Goal: Find specific page/section: Find specific page/section

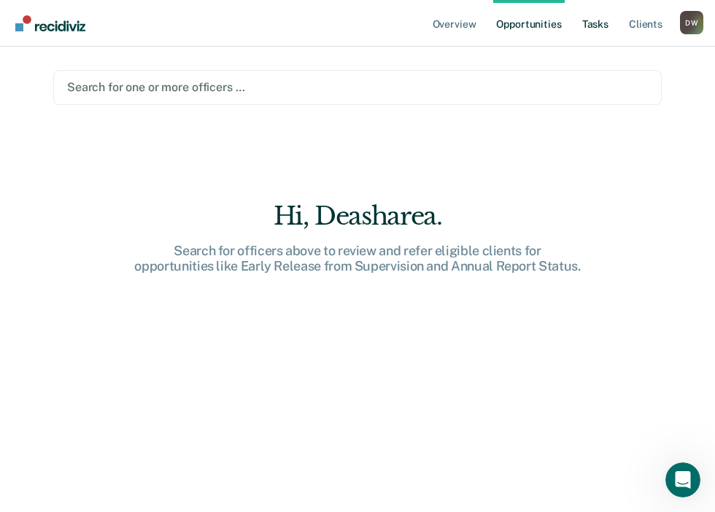
click at [598, 25] on link "Tasks" at bounding box center [596, 23] width 32 height 47
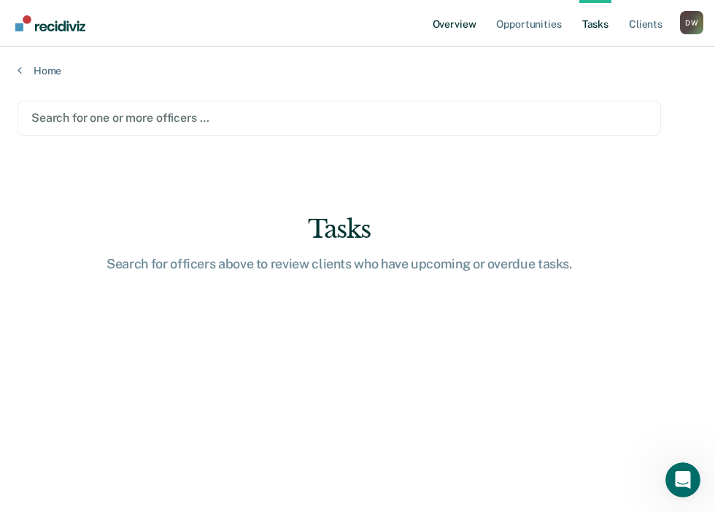
click at [456, 26] on link "Overview" at bounding box center [455, 23] width 50 height 47
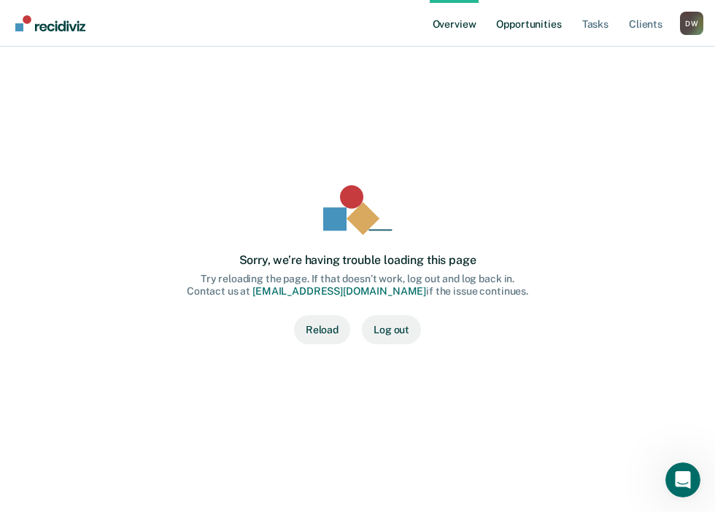
click at [517, 23] on link "Opportunities" at bounding box center [528, 23] width 71 height 47
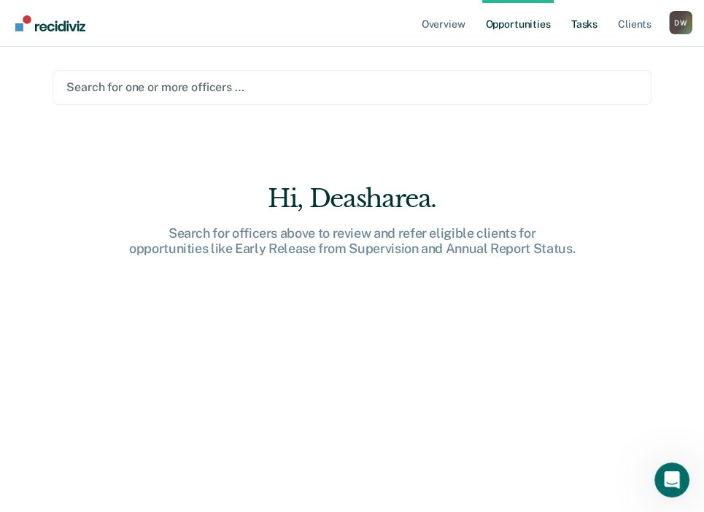
click at [592, 22] on link "Tasks" at bounding box center [585, 23] width 32 height 47
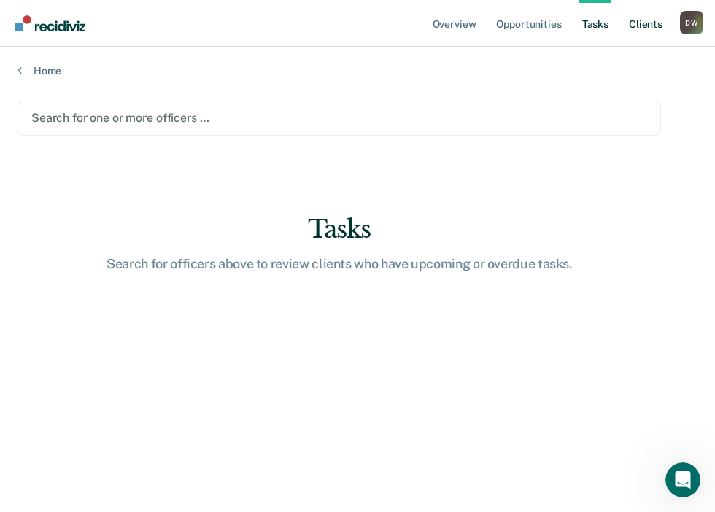
click at [653, 27] on link "Client s" at bounding box center [645, 23] width 39 height 47
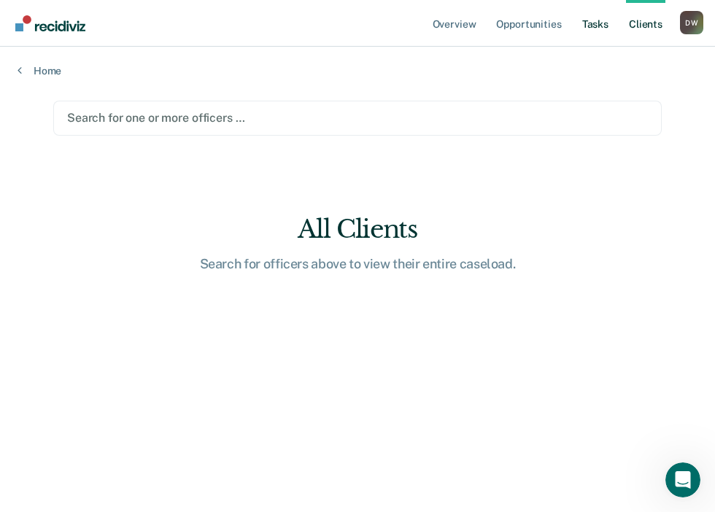
click at [596, 23] on link "Tasks" at bounding box center [596, 23] width 32 height 47
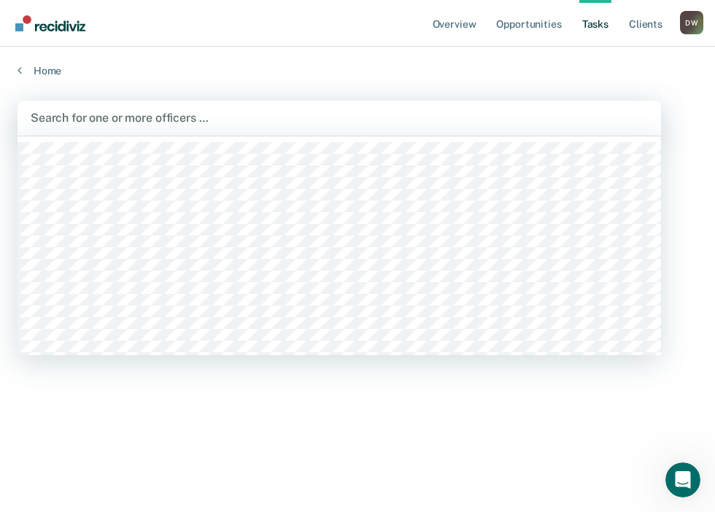
click at [239, 111] on div at bounding box center [339, 117] width 617 height 17
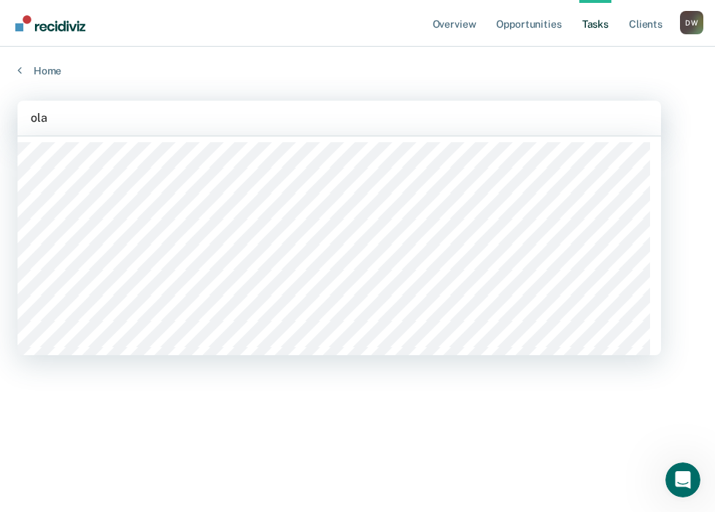
type input "olad"
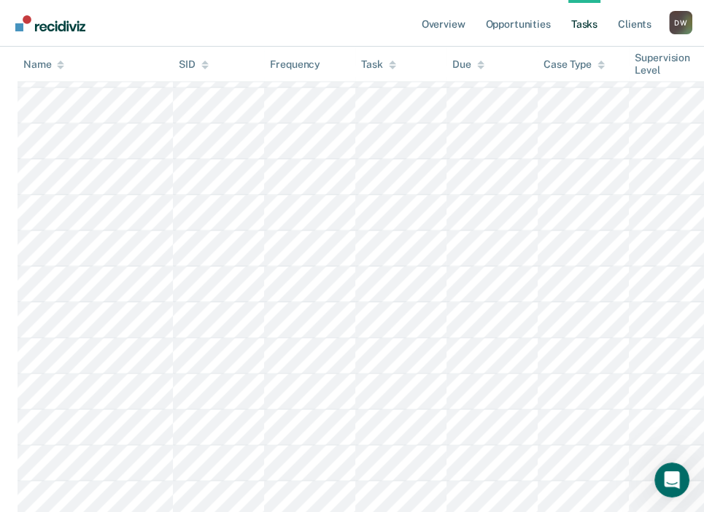
scroll to position [1679, 0]
